Goal: Transaction & Acquisition: Obtain resource

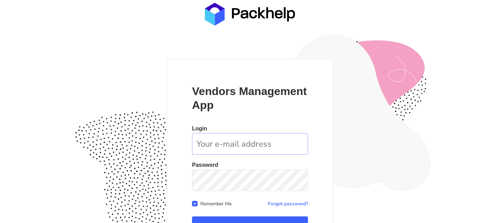
click at [264, 143] on input "email" at bounding box center [250, 144] width 116 height 22
type input "[PERSON_NAME][EMAIL_ADDRESS][PERSON_NAME][DOMAIN_NAME]"
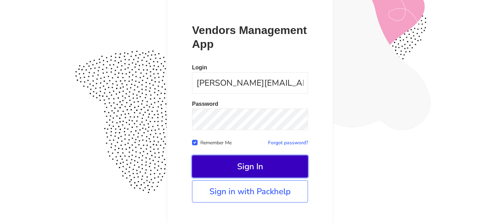
click at [256, 163] on button "Sign In" at bounding box center [250, 167] width 116 height 22
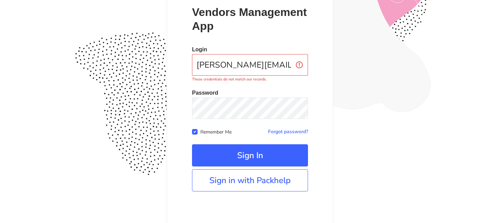
scroll to position [83, 0]
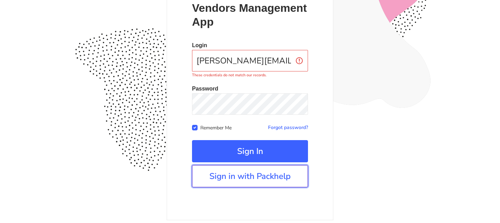
click at [255, 173] on link "Sign in with Packhelp" at bounding box center [250, 176] width 116 height 22
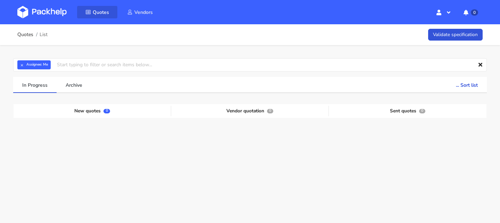
click at [100, 9] on span "Quotes" at bounding box center [101, 12] width 16 height 7
click at [50, 12] on img at bounding box center [41, 12] width 49 height 13
click at [24, 64] on button "×" at bounding box center [21, 64] width 9 height 9
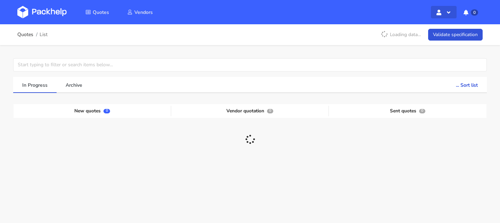
click at [448, 14] on icon "button" at bounding box center [448, 13] width 7 height 6
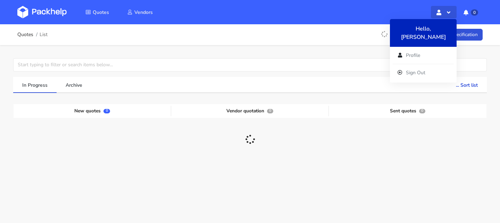
click at [448, 14] on icon "button" at bounding box center [448, 13] width 7 height 6
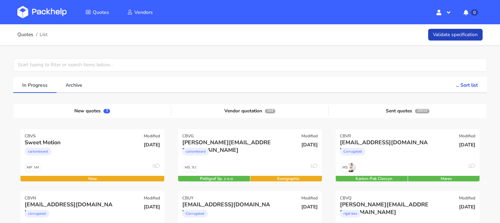
click at [443, 38] on link "Validate specification" at bounding box center [455, 35] width 55 height 12
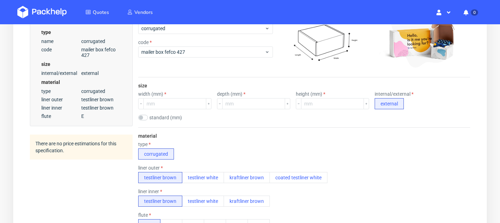
scroll to position [153, 0]
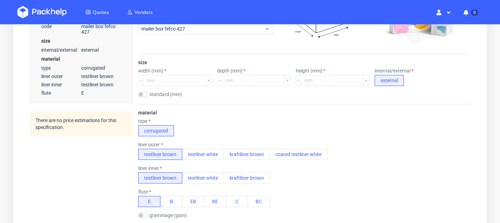
click at [149, 94] on div "standard (mm)" at bounding box center [166, 95] width 56 height 6
click at [141, 94] on input "checkbox" at bounding box center [143, 95] width 10 height 6
checkbox input "true"
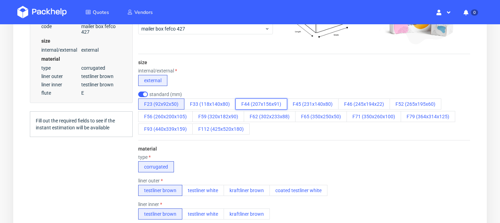
click at [273, 103] on button "F44 (207x156x91)" at bounding box center [261, 104] width 52 height 11
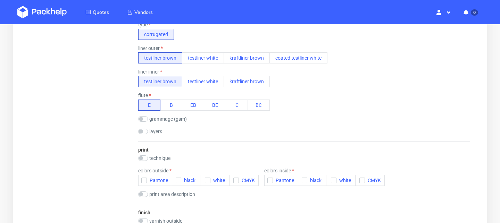
scroll to position [288, 0]
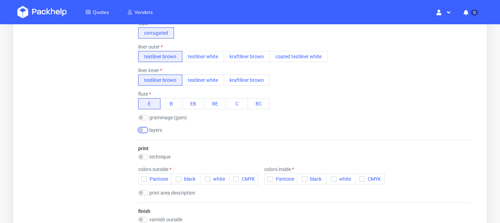
click at [147, 131] on input "checkbox" at bounding box center [143, 130] width 10 height 6
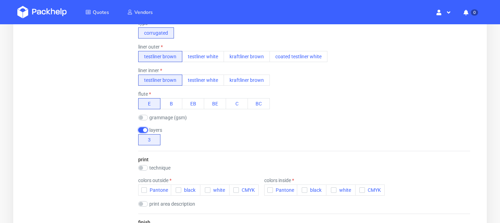
click at [147, 131] on input "checkbox" at bounding box center [143, 130] width 10 height 6
checkbox input "false"
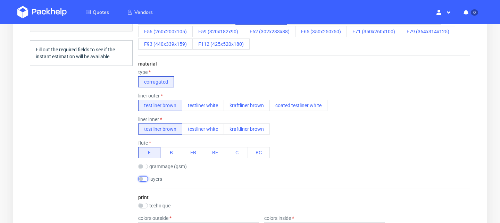
scroll to position [233, 0]
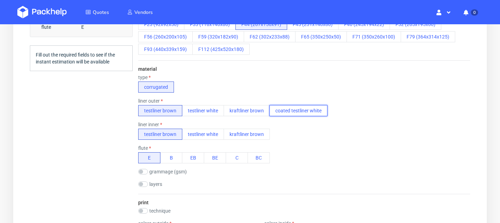
click at [280, 106] on button "coated testliner white" at bounding box center [298, 110] width 58 height 11
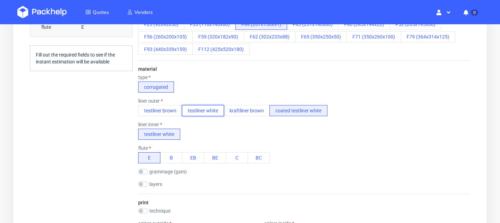
click at [182, 108] on button "testliner white" at bounding box center [203, 110] width 42 height 11
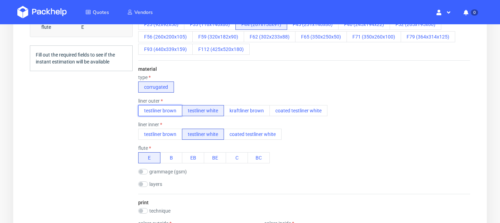
click at [175, 108] on button "testliner brown" at bounding box center [160, 110] width 44 height 11
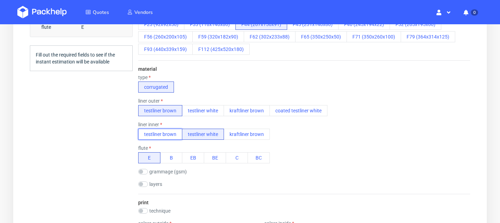
click at [172, 131] on button "testliner brown" at bounding box center [160, 134] width 44 height 11
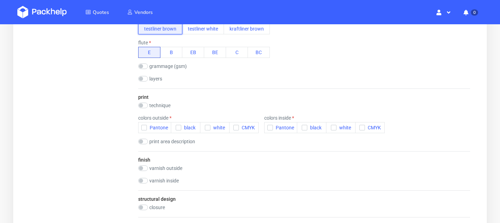
scroll to position [337, 0]
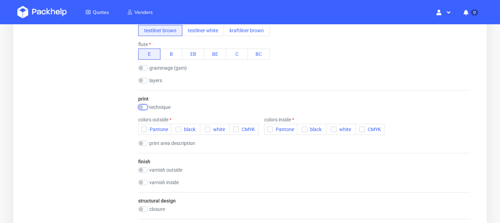
click at [144, 106] on input "checkbox" at bounding box center [143, 108] width 10 height 6
checkbox input "true"
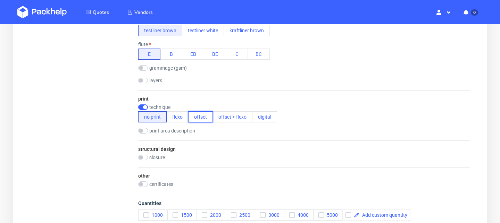
click at [200, 115] on button "offset" at bounding box center [200, 116] width 25 height 11
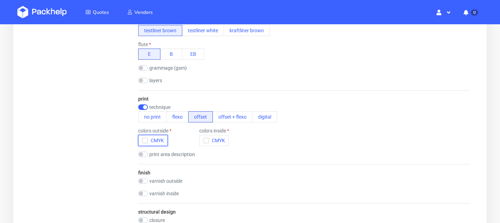
click at [149, 138] on span "CMYK" at bounding box center [156, 141] width 16 height 6
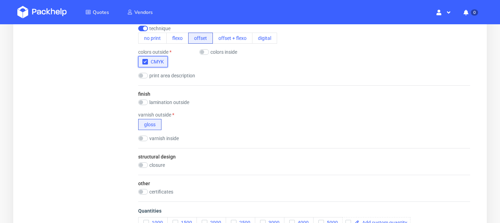
scroll to position [430, 0]
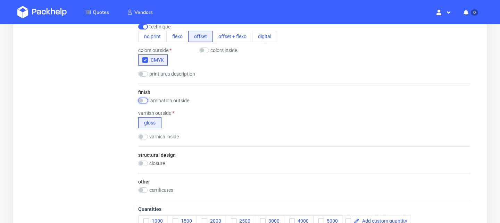
click at [146, 100] on input "checkbox" at bounding box center [143, 101] width 10 height 6
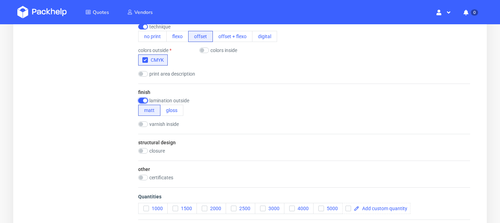
click at [146, 100] on input "checkbox" at bounding box center [143, 101] width 10 height 6
checkbox input "false"
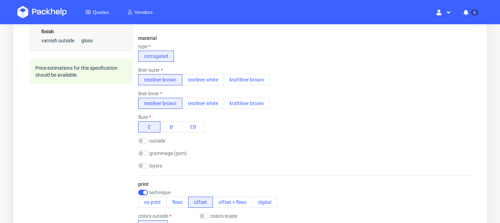
scroll to position [281, 0]
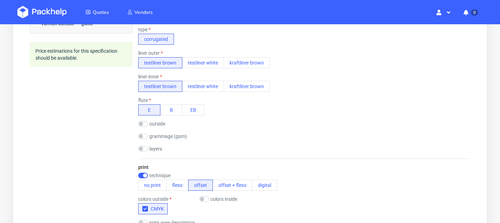
click at [149, 124] on div "outside" at bounding box center [166, 124] width 56 height 6
click at [145, 124] on input "checkbox" at bounding box center [143, 124] width 10 height 6
checkbox input "true"
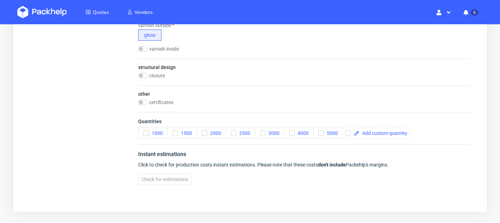
scroll to position [531, 0]
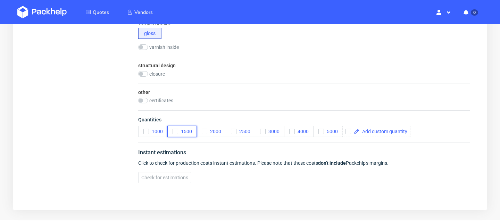
click at [176, 132] on icon "button" at bounding box center [175, 131] width 5 height 5
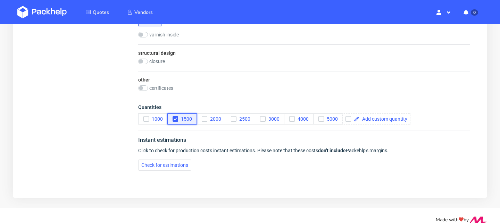
scroll to position [553, 0]
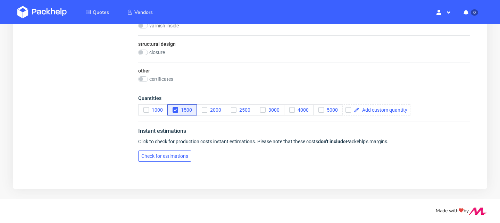
click at [174, 152] on button "Check for estimations" at bounding box center [164, 156] width 53 height 11
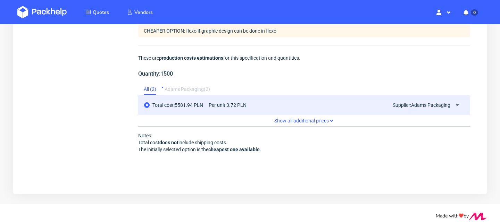
scroll to position [698, 0]
click at [283, 122] on span "Show all additional prices" at bounding box center [304, 120] width 332 height 11
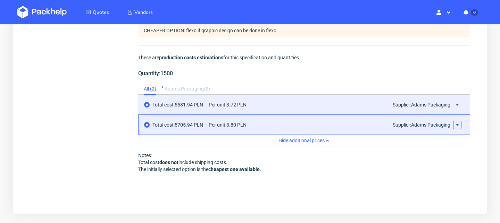
click at [460, 125] on icon at bounding box center [458, 125] width 6 height 6
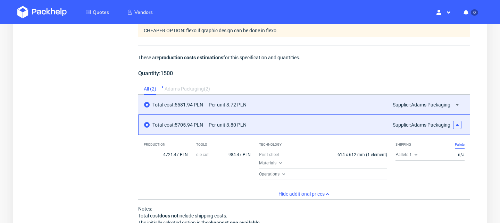
scroll to position [0, 6]
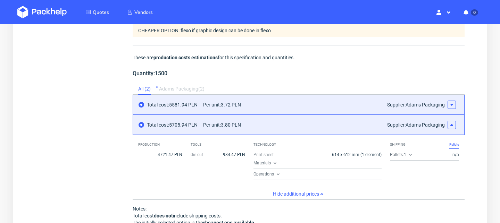
click at [451, 105] on use at bounding box center [451, 105] width 3 height 2
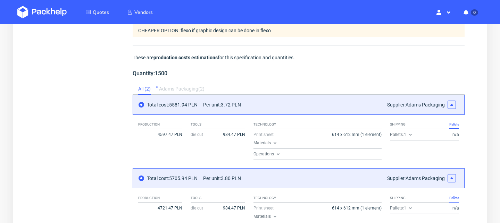
click at [268, 143] on span "Materials" at bounding box center [266, 143] width 24 height 6
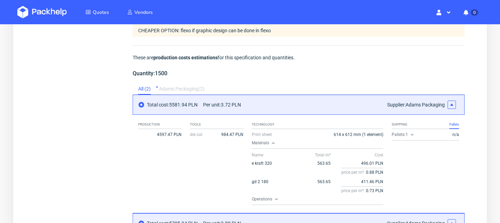
click at [268, 143] on span "Materials" at bounding box center [264, 143] width 24 height 6
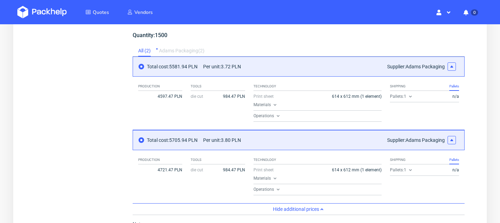
scroll to position [726, 0]
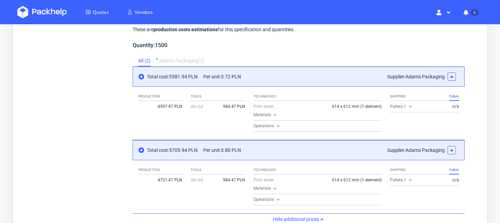
click at [454, 149] on icon at bounding box center [452, 151] width 6 height 6
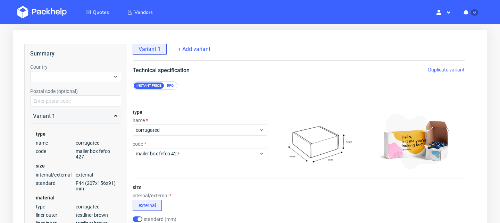
scroll to position [28, 0]
